Goal: Task Accomplishment & Management: Use online tool/utility

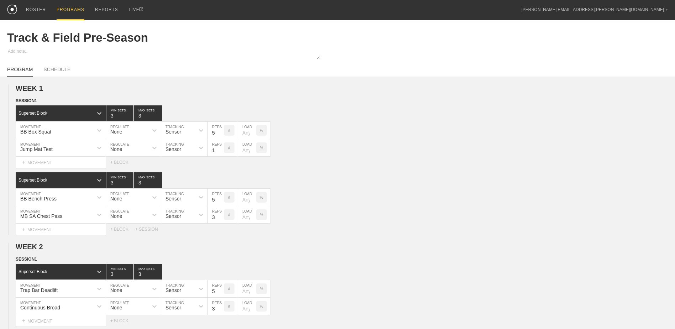
click at [65, 9] on div "PROGRAMS" at bounding box center [71, 10] width 28 height 20
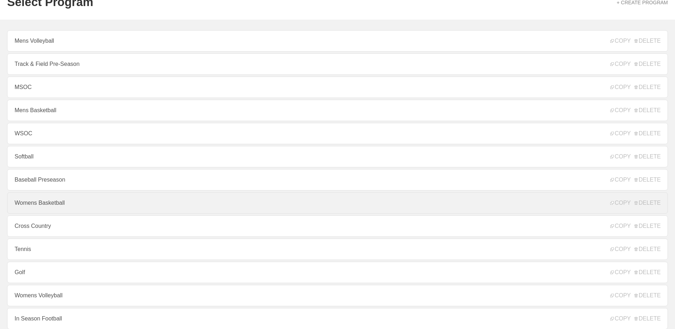
scroll to position [77, 0]
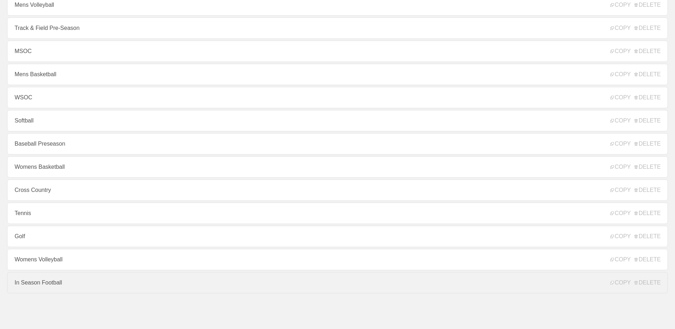
click at [69, 288] on link "In Season Football" at bounding box center [337, 282] width 661 height 21
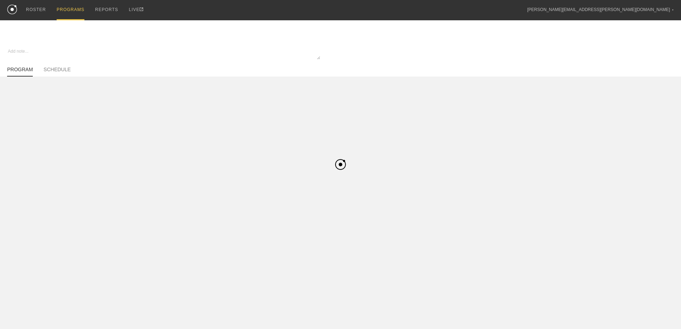
type textarea "x"
type input "In Season Football"
type textarea "Block 1"
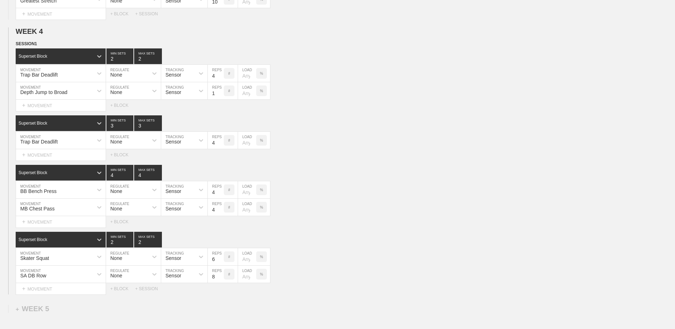
scroll to position [1495, 0]
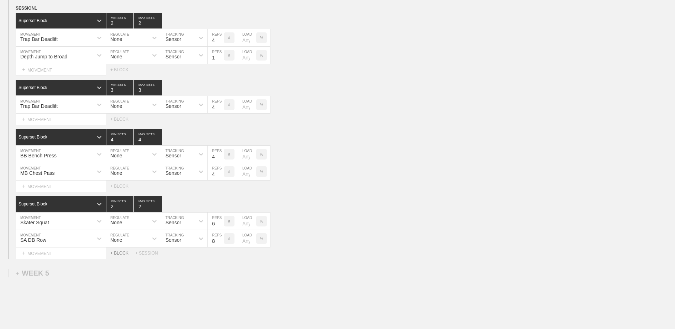
click at [122, 255] on div "+ BLOCK" at bounding box center [122, 253] width 25 height 5
click at [15, 274] on circle at bounding box center [16, 270] width 8 height 8
click at [44, 287] on div "DELETE" at bounding box center [49, 287] width 57 height 11
click at [145, 256] on div "+ SESSION" at bounding box center [149, 253] width 28 height 5
click at [73, 281] on div "+ BLOCK" at bounding box center [61, 277] width 90 height 11
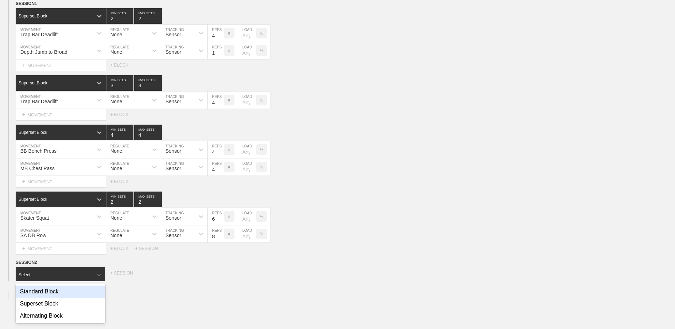
scroll to position [1500, 0]
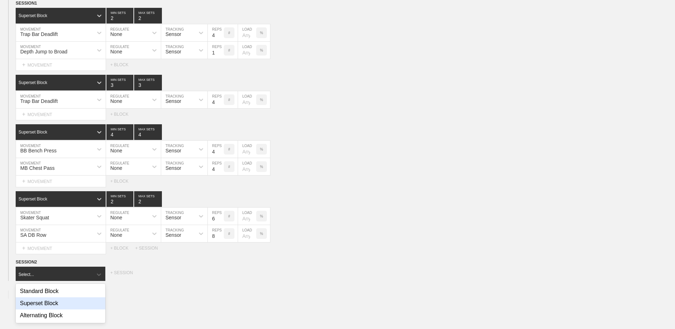
click at [64, 306] on div "Superset Block" at bounding box center [61, 303] width 90 height 12
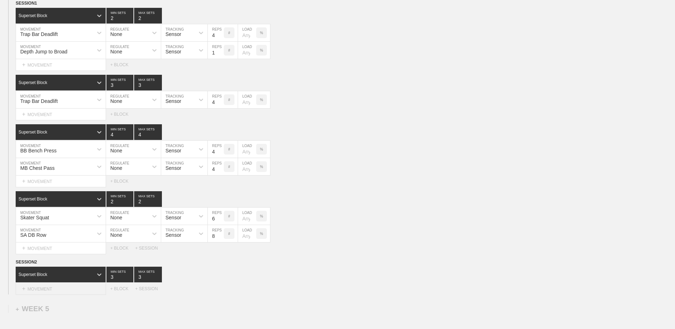
click at [67, 288] on div "+ MOVEMENT" at bounding box center [61, 289] width 90 height 12
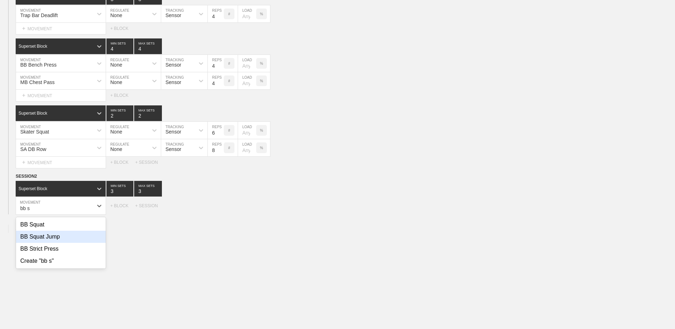
click at [78, 243] on div "BB Squat Jump" at bounding box center [61, 237] width 90 height 12
type input "bb s"
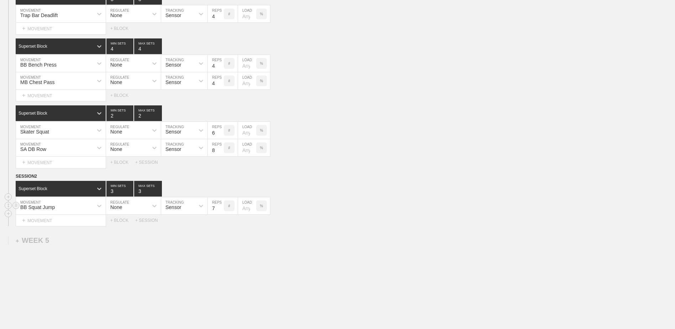
click at [220, 213] on input "7" at bounding box center [216, 205] width 16 height 17
click at [220, 213] on input "6" at bounding box center [216, 205] width 16 height 17
click at [220, 213] on input "5" at bounding box center [216, 205] width 16 height 17
click at [220, 213] on input "4" at bounding box center [216, 205] width 16 height 17
type input "3"
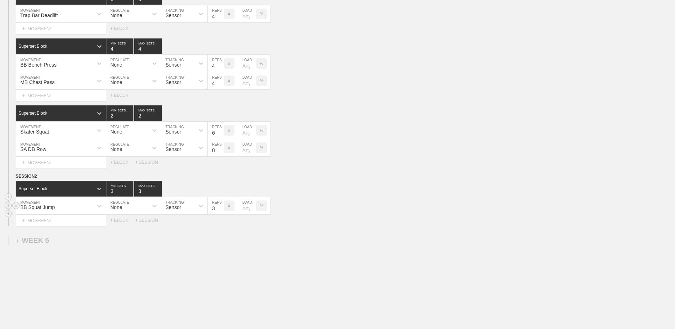
click at [220, 213] on input "3" at bounding box center [216, 205] width 16 height 17
click at [54, 217] on div "+ MOVEMENT" at bounding box center [61, 221] width 90 height 12
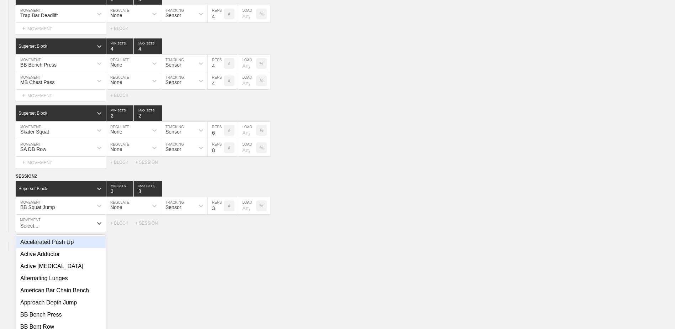
scroll to position [1604, 0]
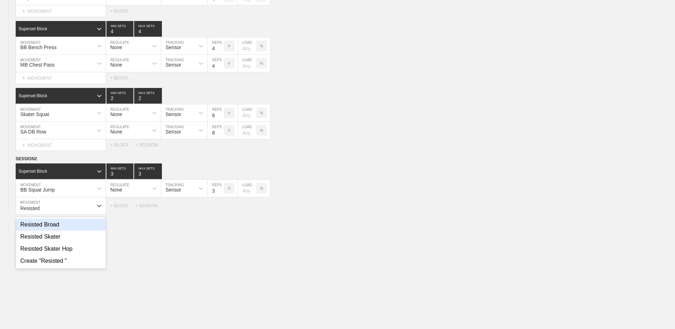
click at [64, 229] on div "Resisted Broad" at bounding box center [61, 225] width 90 height 12
type input "Resisted"
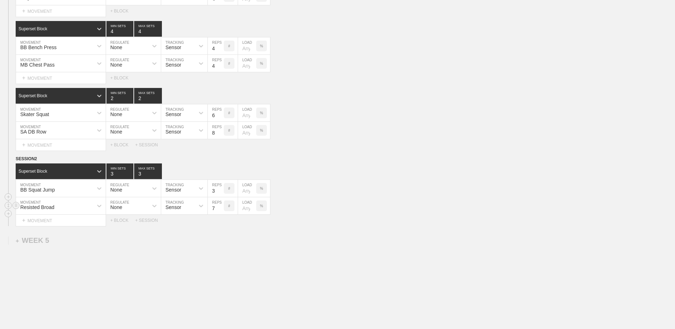
click at [220, 212] on input "7" at bounding box center [216, 205] width 16 height 17
click at [220, 212] on input "6" at bounding box center [216, 205] width 16 height 17
click at [220, 212] on input "5" at bounding box center [216, 205] width 16 height 17
click at [220, 212] on input "4" at bounding box center [216, 205] width 16 height 17
click at [220, 212] on input "3" at bounding box center [216, 205] width 16 height 17
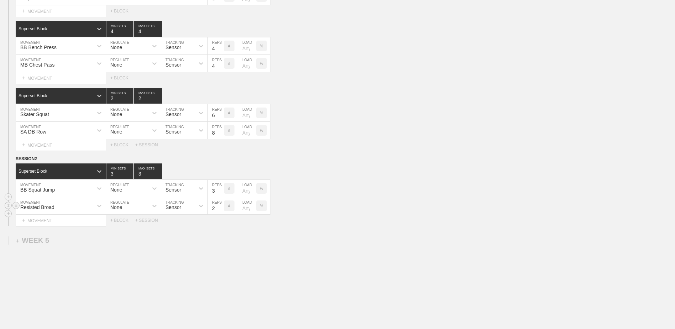
click at [220, 212] on input "2" at bounding box center [216, 205] width 16 height 17
click at [121, 223] on div "+ BLOCK" at bounding box center [122, 220] width 25 height 5
click at [75, 240] on div "Standard Block" at bounding box center [54, 238] width 77 height 6
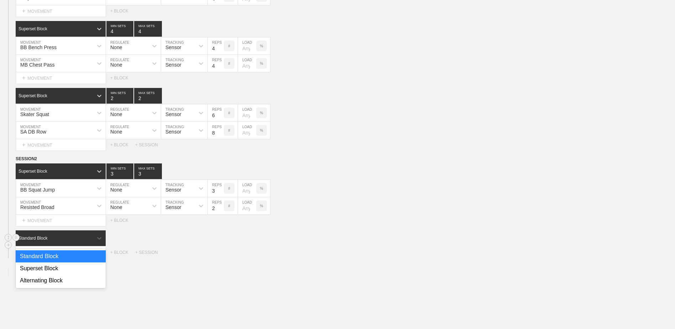
click at [75, 265] on div "Superset Block" at bounding box center [61, 268] width 90 height 12
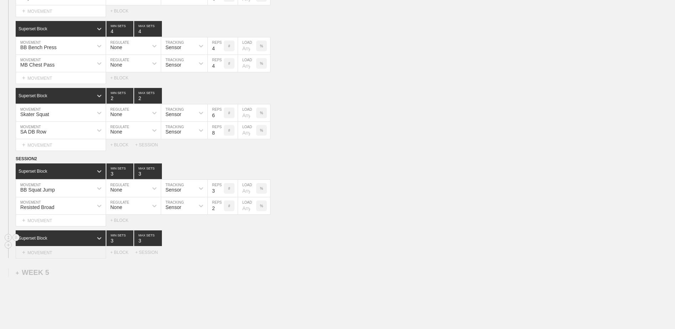
click at [70, 255] on div "+ MOVEMENT" at bounding box center [61, 253] width 90 height 12
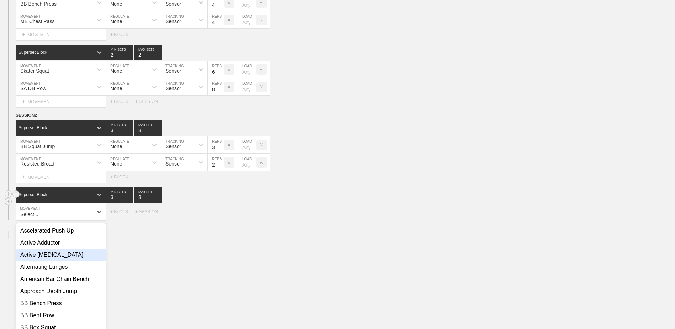
scroll to position [1653, 0]
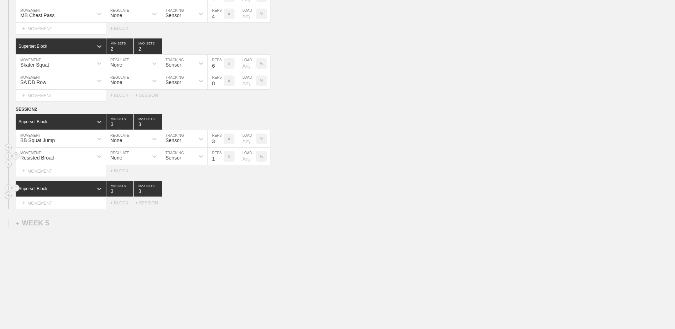
type input "1"
click at [221, 163] on input "1" at bounding box center [216, 156] width 16 height 17
click at [74, 207] on div "+ MOVEMENT" at bounding box center [61, 203] width 90 height 12
click at [73, 229] on div "Create "BB Hang High Pull"" at bounding box center [61, 225] width 90 height 12
type input "BB Hang High Pull"
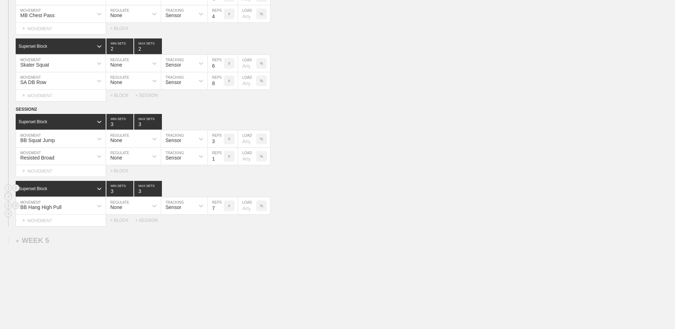
click at [220, 212] on input "7" at bounding box center [216, 205] width 16 height 17
click at [220, 212] on input "6" at bounding box center [216, 205] width 16 height 17
click at [220, 212] on input "5" at bounding box center [216, 205] width 16 height 17
click at [220, 212] on input "4" at bounding box center [216, 205] width 16 height 17
type input "3"
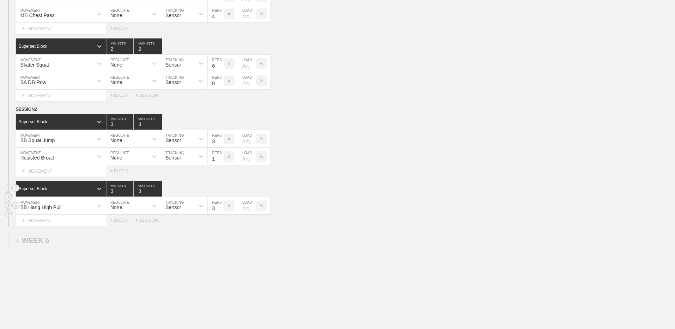
click at [220, 212] on input "3" at bounding box center [216, 205] width 16 height 17
click at [65, 226] on div "+ MOVEMENT" at bounding box center [61, 221] width 90 height 12
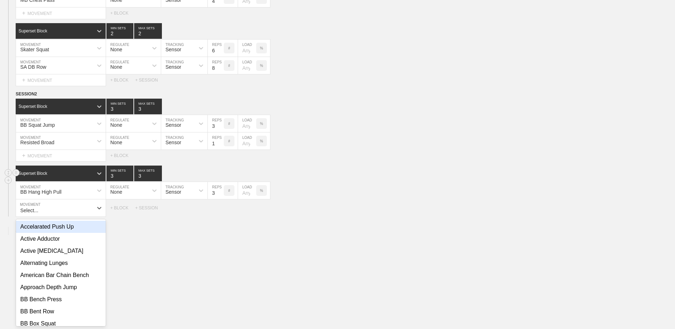
scroll to position [1671, 0]
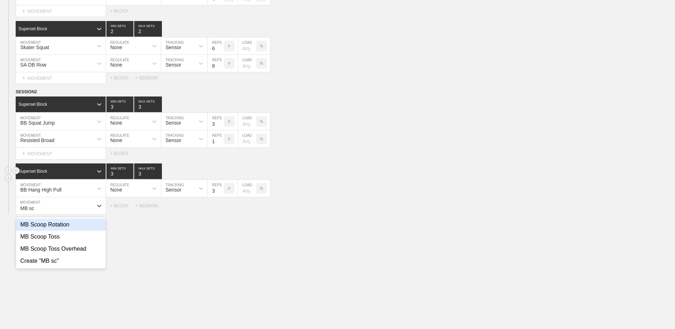
click at [65, 226] on div "MB Scoop Rotation" at bounding box center [61, 225] width 90 height 12
type input "MB sc"
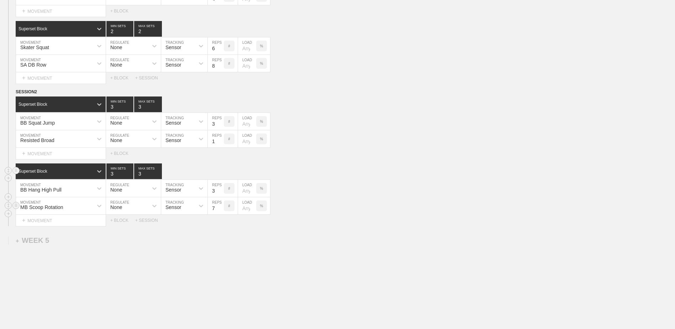
click at [221, 212] on input "7" at bounding box center [216, 205] width 16 height 17
click at [221, 212] on input "6" at bounding box center [216, 205] width 16 height 17
click at [221, 212] on input "5" at bounding box center [216, 205] width 16 height 17
click at [221, 212] on input "4" at bounding box center [216, 205] width 16 height 17
type input "3"
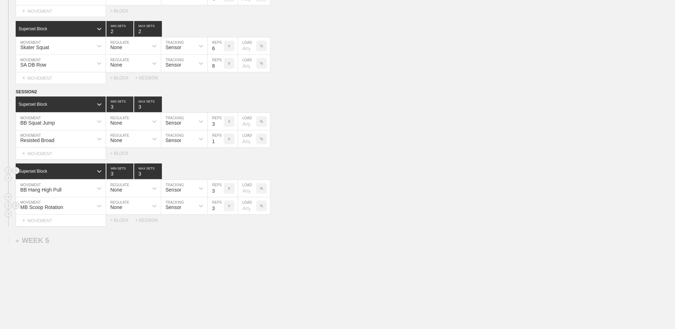
click at [221, 212] on input "3" at bounding box center [216, 205] width 16 height 17
